Goal: Information Seeking & Learning: Find contact information

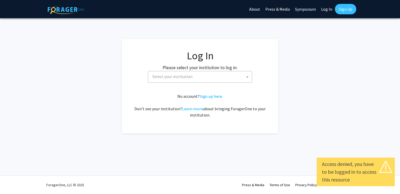
select select
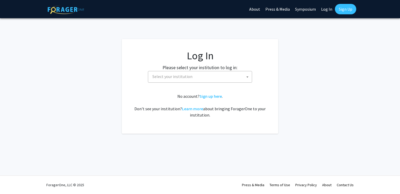
click at [187, 76] on span "Select your institution" at bounding box center [172, 76] width 40 height 5
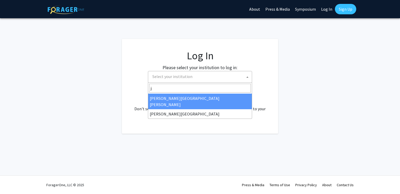
type input "jo"
select select "1"
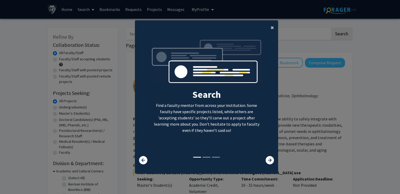
click at [272, 26] on span "×" at bounding box center [272, 27] width 3 height 8
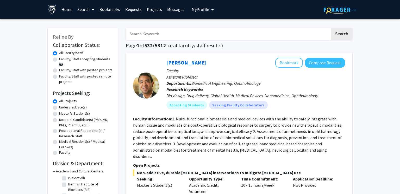
click at [59, 120] on label "Doctoral Candidate(s) (PhD, MD, DMD, PharmD, etc.)" at bounding box center [86, 122] width 54 height 11
click at [59, 120] on input "Doctoral Candidate(s) (PhD, MD, DMD, PharmD, etc.)" at bounding box center [60, 118] width 3 height 3
radio input "true"
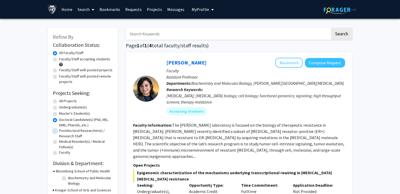
click at [59, 128] on input "Postdoctoral Researcher(s) / Research Staff" at bounding box center [60, 129] width 3 height 3
radio input "true"
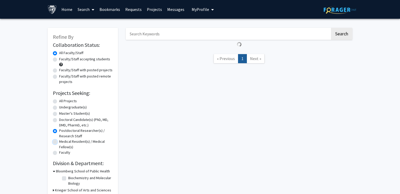
click at [59, 139] on input "Medical Resident(s) / Medical Fellow(s)" at bounding box center [60, 140] width 3 height 3
radio input "true"
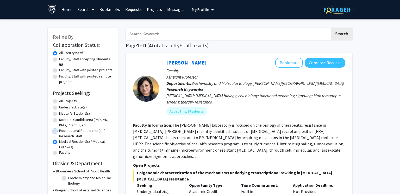
click at [59, 128] on input "Postdoctoral Researcher(s) / Research Staff" at bounding box center [60, 129] width 3 height 3
radio input "true"
click at [59, 117] on input "Doctoral Candidate(s) (PhD, MD, DMD, PharmD, etc.)" at bounding box center [60, 118] width 3 height 3
radio input "true"
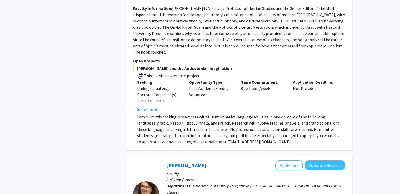
scroll to position [552, 0]
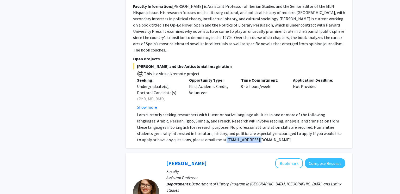
drag, startPoint x: 224, startPoint y: 120, endPoint x: 188, endPoint y: 120, distance: 35.7
click at [188, 120] on p "I am currently seeking researchers with fluent or native language abilities in …" at bounding box center [241, 127] width 208 height 31
copy p "becquer@jhu.edu."
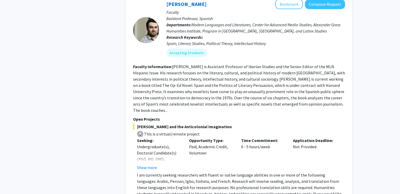
scroll to position [490, 0]
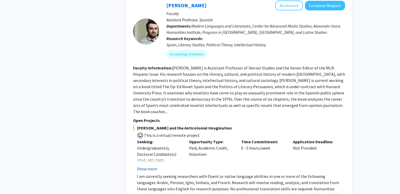
click at [147, 166] on button "Show more" at bounding box center [147, 169] width 20 height 6
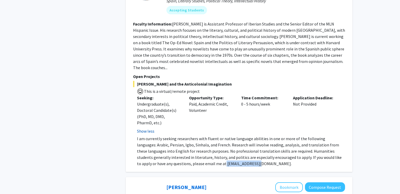
scroll to position [535, 0]
